Goal: Task Accomplishment & Management: Use online tool/utility

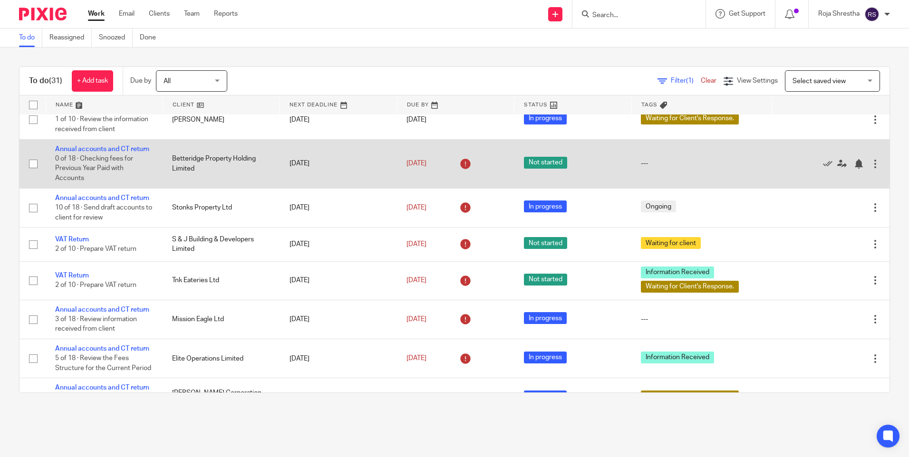
scroll to position [717, 0]
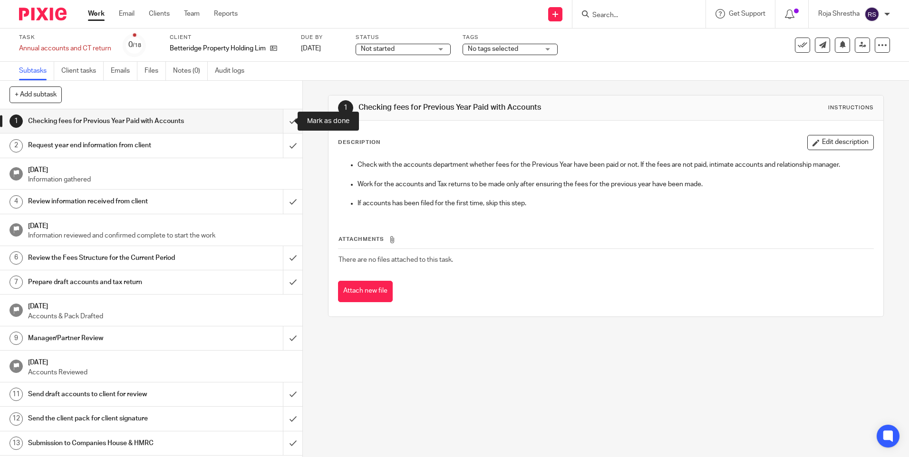
click at [286, 122] on input "submit" at bounding box center [151, 121] width 302 height 24
click at [282, 147] on input "submit" at bounding box center [151, 146] width 302 height 24
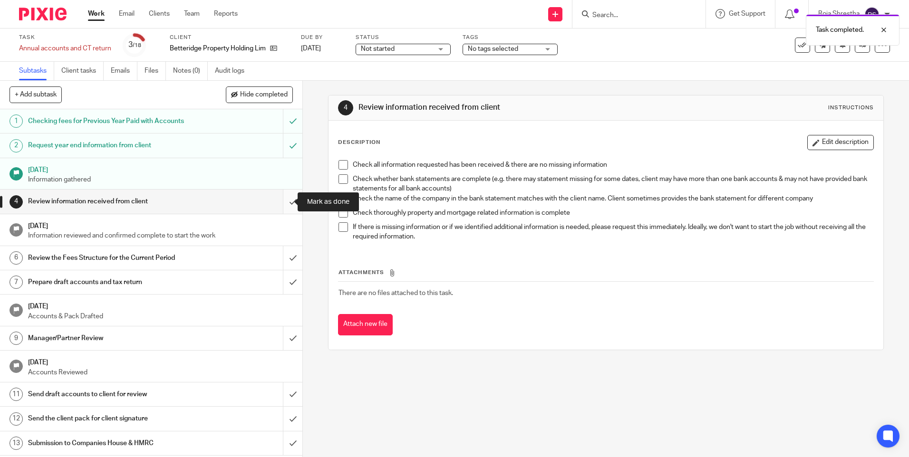
click at [284, 199] on input "submit" at bounding box center [151, 202] width 302 height 24
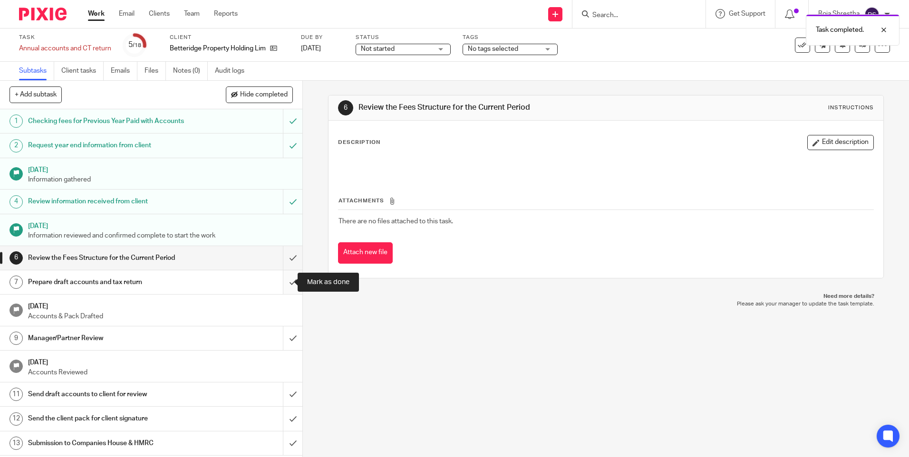
click at [281, 283] on input "submit" at bounding box center [151, 282] width 302 height 24
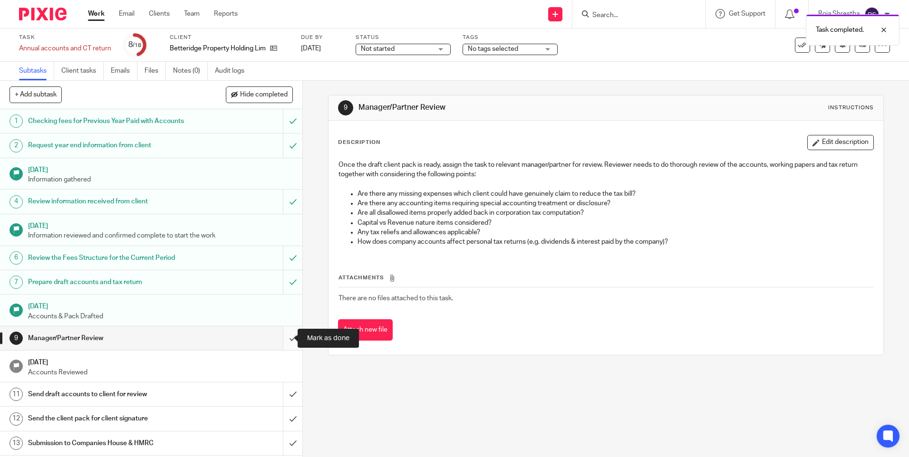
click at [285, 342] on input "submit" at bounding box center [151, 338] width 302 height 24
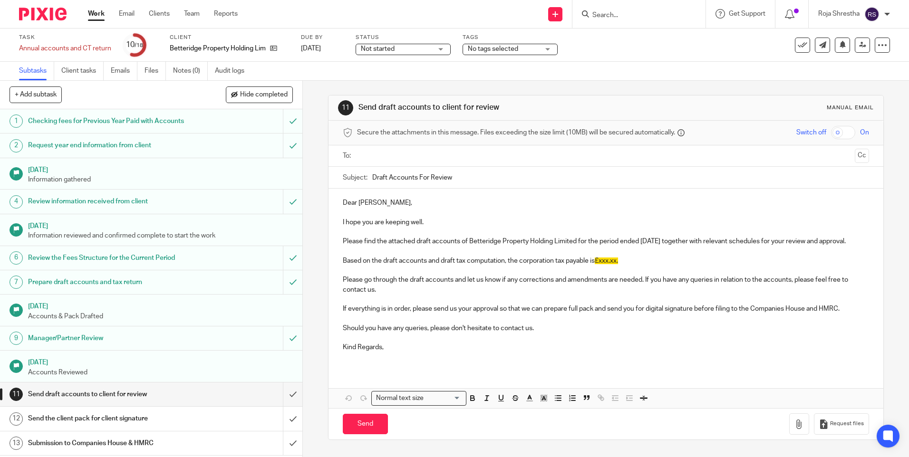
click at [339, 201] on div "Dear [PERSON_NAME], I hope you are keeping well. Please find the attached draft…" at bounding box center [605, 279] width 554 height 181
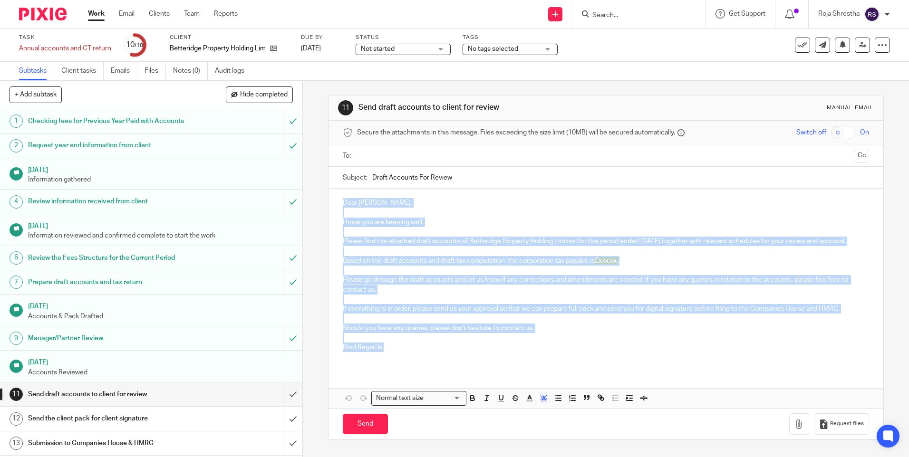
drag, startPoint x: 339, startPoint y: 201, endPoint x: 384, endPoint y: 357, distance: 163.0
click at [384, 357] on div "Dear [PERSON_NAME], I hope you are keeping well. Please find the attached draft…" at bounding box center [605, 279] width 554 height 181
copy div "Dear [PERSON_NAME], I hope you are keeping well. Please find the attached draft…"
